Goal: Find specific page/section: Find specific page/section

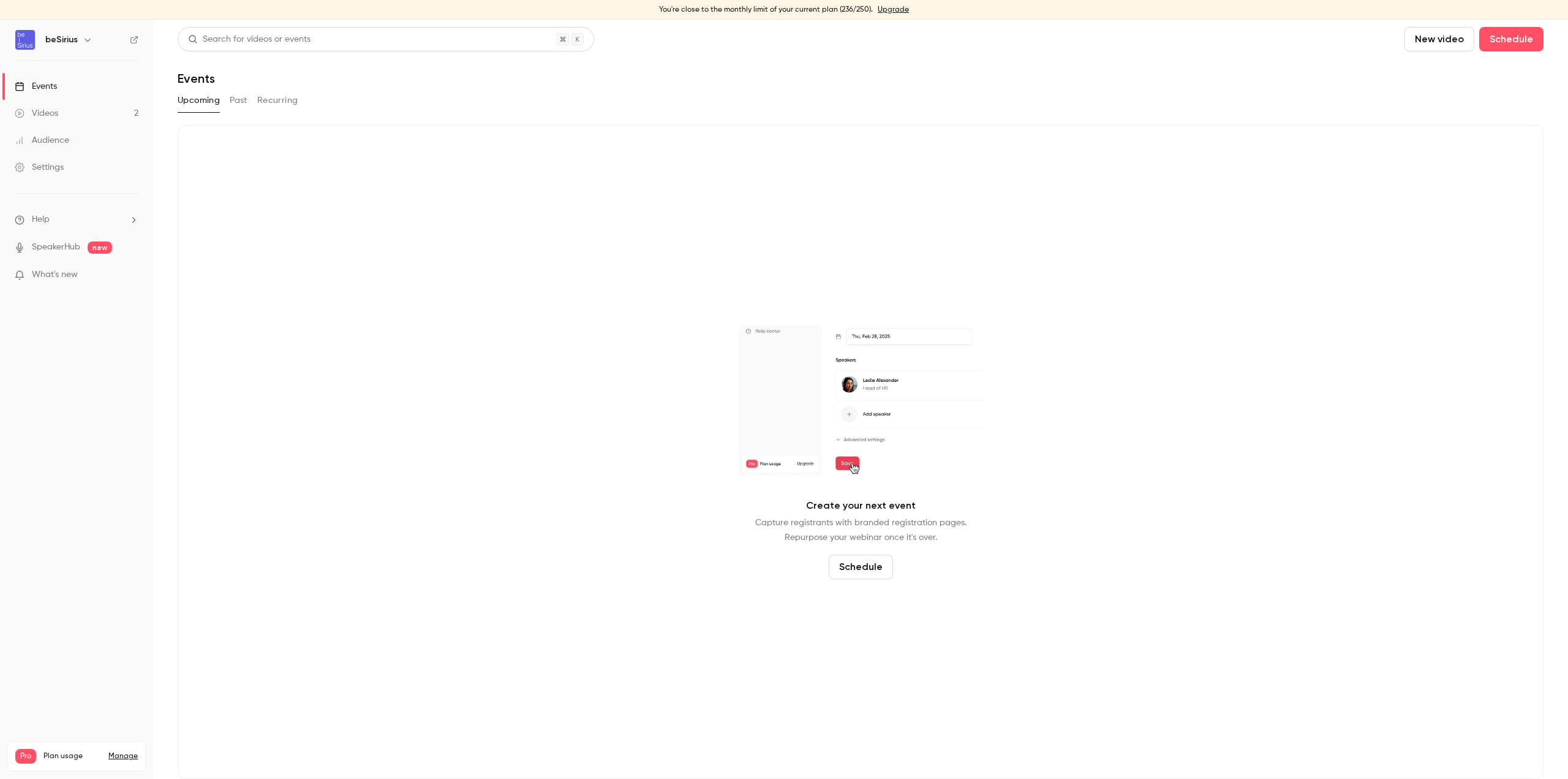
click at [58, 86] on link "Events" at bounding box center [77, 86] width 153 height 27
click at [237, 103] on button "Past" at bounding box center [238, 100] width 17 height 20
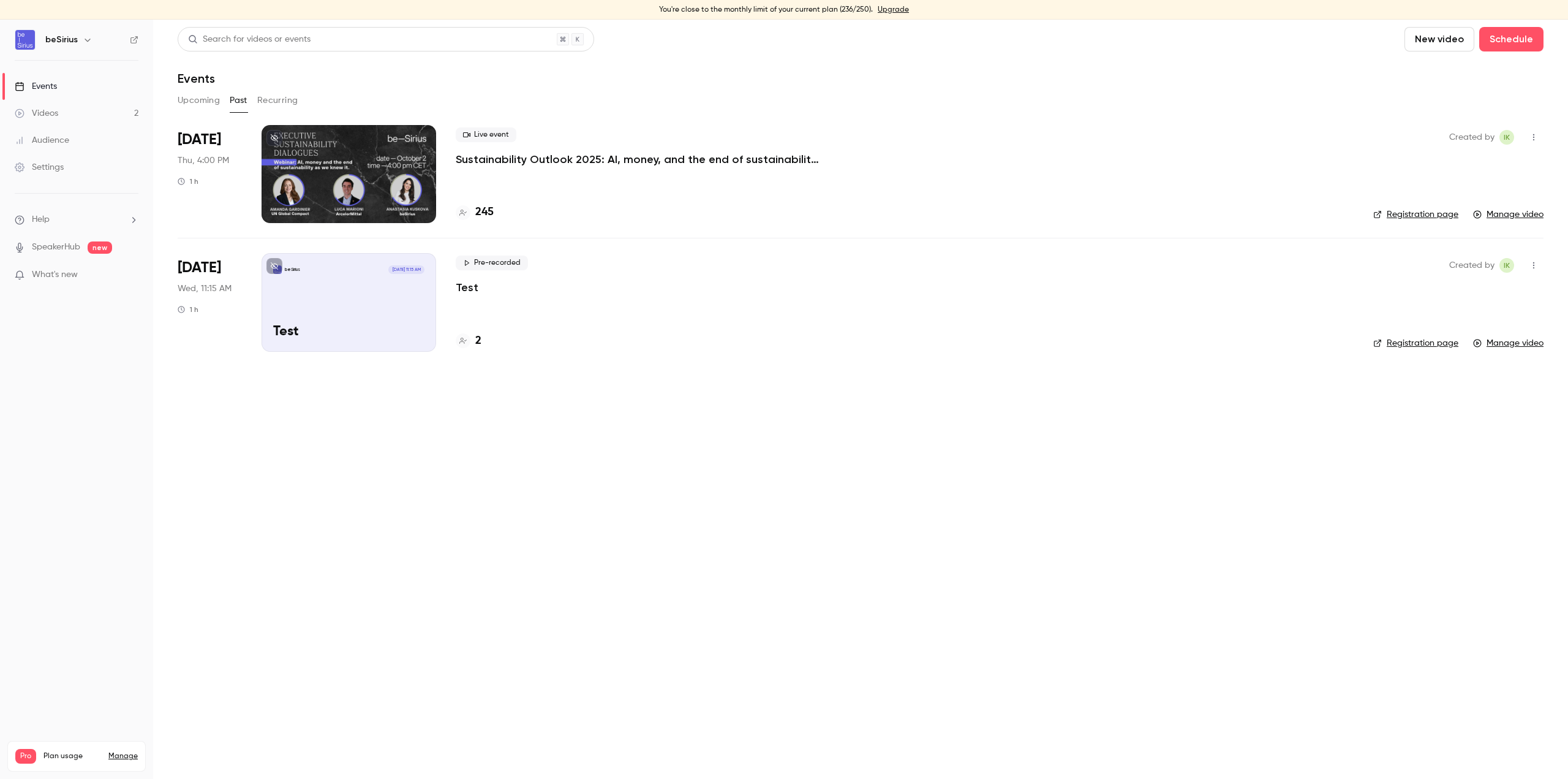
click at [320, 168] on div at bounding box center [348, 174] width 174 height 98
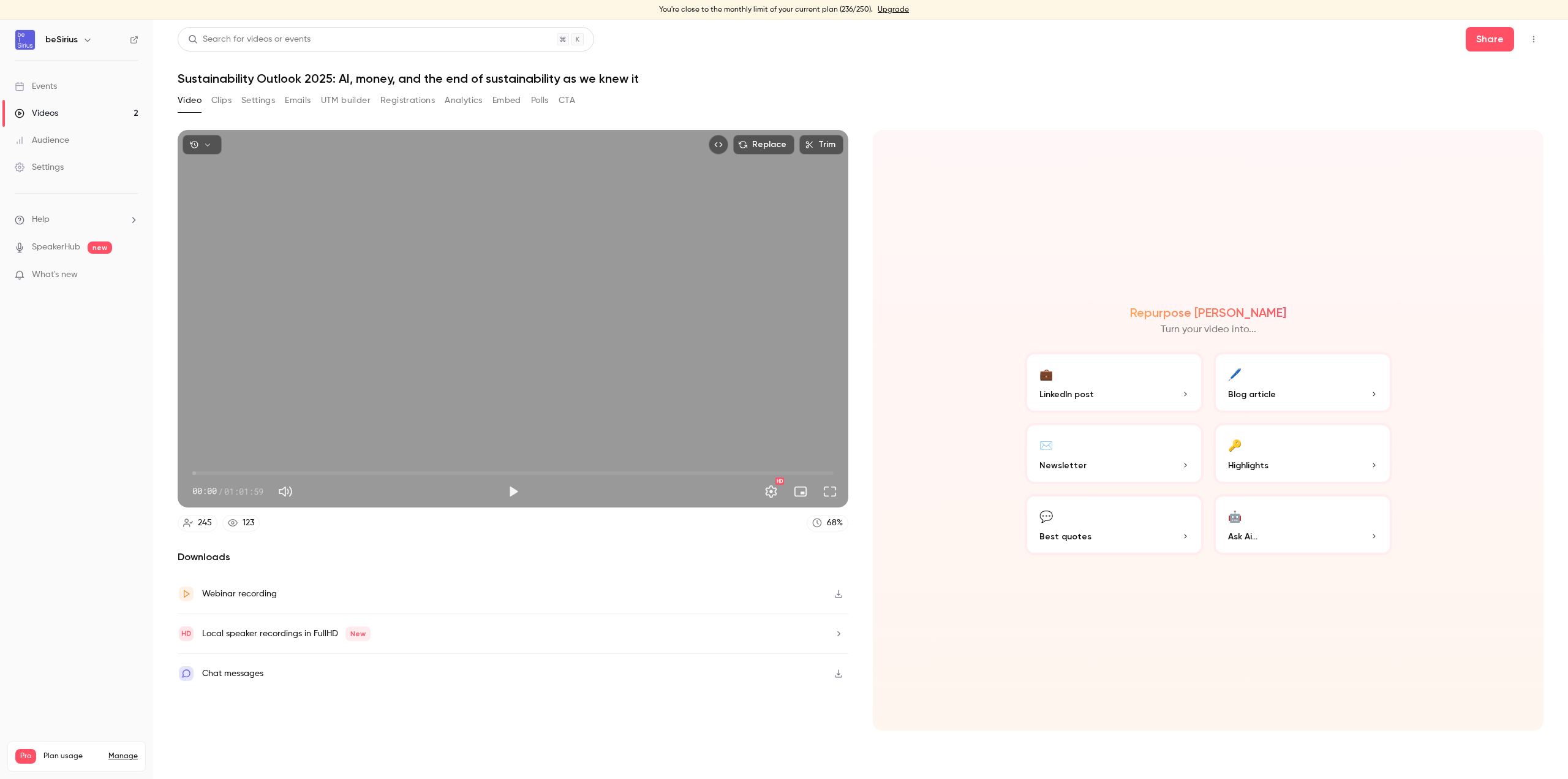
click at [46, 82] on div "Events" at bounding box center [36, 86] width 42 height 12
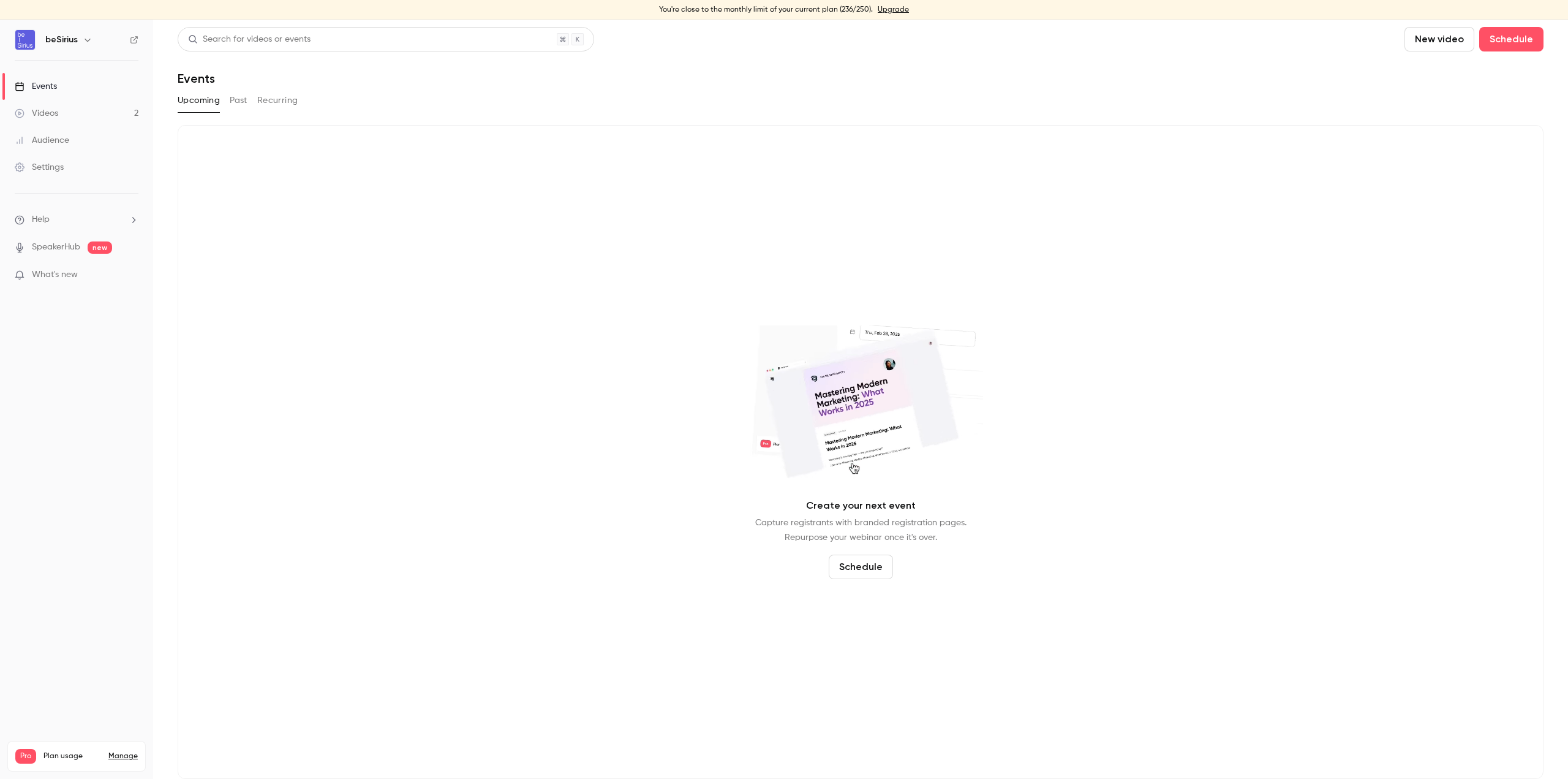
click at [52, 113] on div "Videos" at bounding box center [36, 113] width 44 height 12
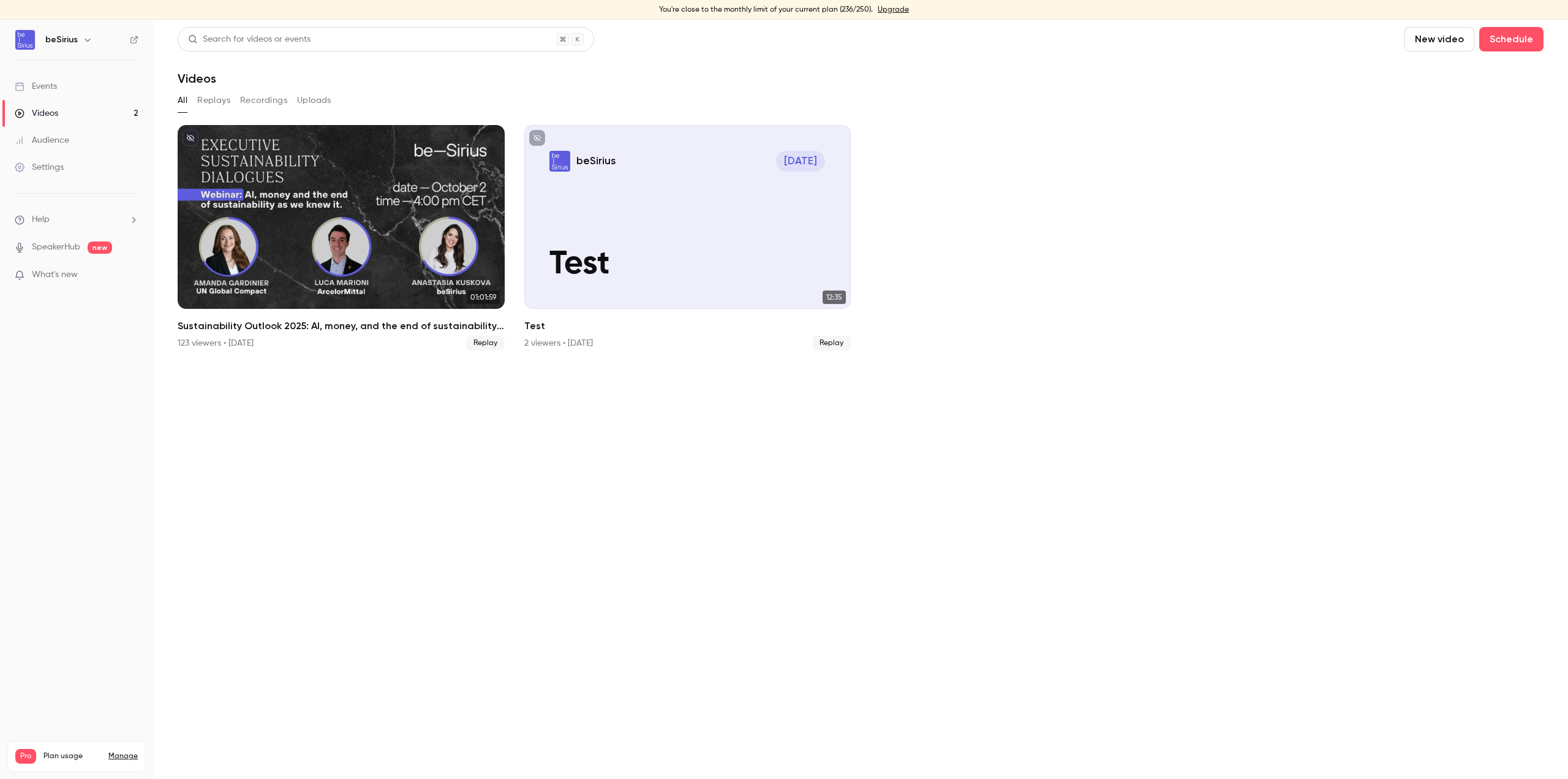
click at [50, 136] on div "Audience" at bounding box center [42, 140] width 55 height 12
